Goal: Use online tool/utility

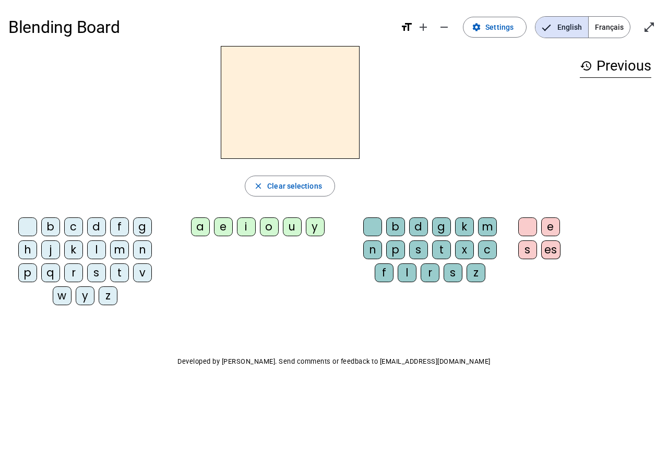
click at [118, 250] on div "m" at bounding box center [119, 249] width 19 height 19
click at [201, 226] on div "a" at bounding box center [200, 226] width 19 height 19
click at [95, 249] on div "l" at bounding box center [96, 249] width 19 height 19
click at [225, 231] on div "e" at bounding box center [223, 226] width 19 height 19
click at [93, 227] on div "d" at bounding box center [96, 226] width 19 height 19
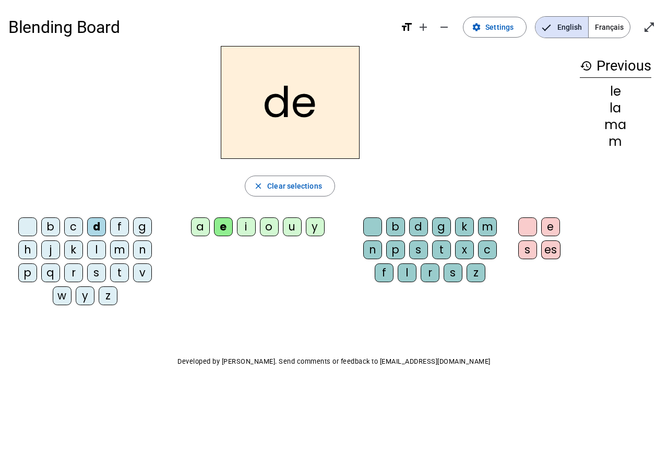
click at [291, 230] on div "u" at bounding box center [292, 226] width 19 height 19
click at [122, 275] on div "t" at bounding box center [119, 272] width 19 height 19
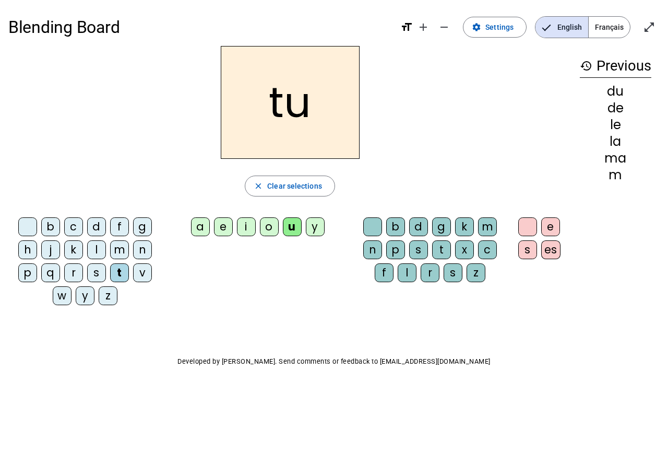
click at [200, 225] on div "a" at bounding box center [200, 226] width 19 height 19
click at [223, 227] on div "e" at bounding box center [223, 226] width 19 height 19
click at [120, 250] on div "m" at bounding box center [119, 249] width 19 height 19
